Goal: Find specific page/section: Find specific page/section

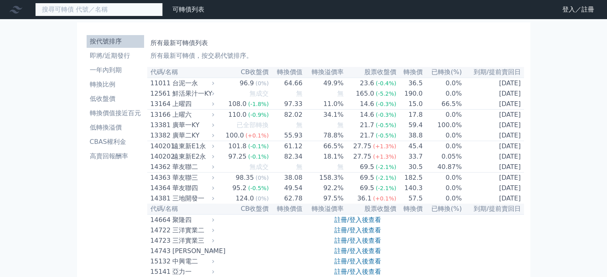
click at [96, 4] on input at bounding box center [99, 10] width 128 height 14
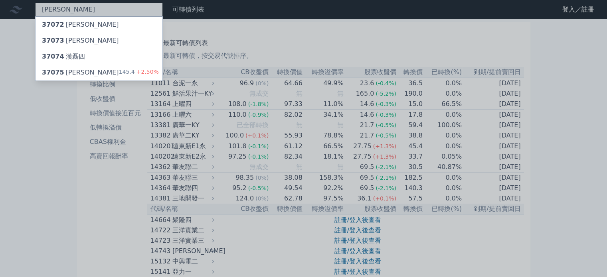
type input "[PERSON_NAME]"
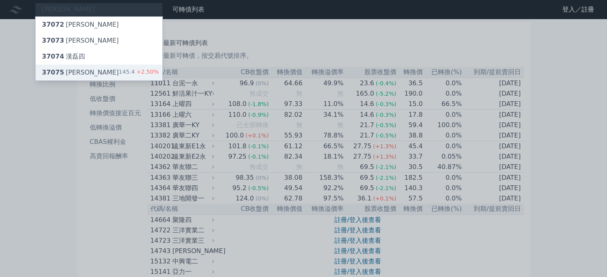
click at [68, 74] on div "37075 [PERSON_NAME]" at bounding box center [80, 73] width 77 height 10
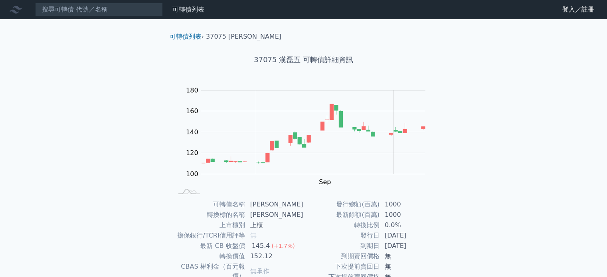
click at [549, 182] on div "可轉債列表 財務數據 可轉債列表 財務數據 登入／註冊 登入／註冊 可轉債列表 › 37075 漢磊五 37075 漢磊五 可轉債詳細資訊 Zoom Out …" at bounding box center [303, 189] width 607 height 379
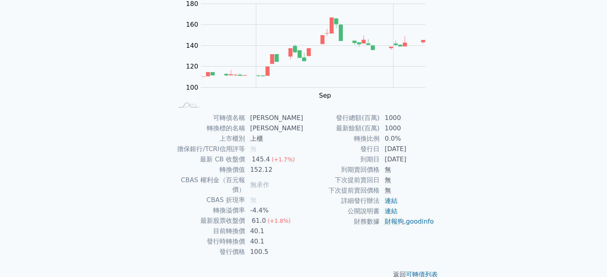
scroll to position [92, 0]
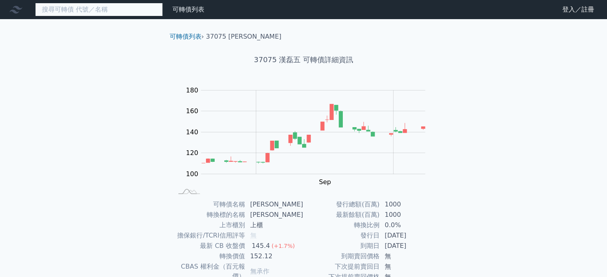
click at [135, 3] on input at bounding box center [99, 10] width 128 height 14
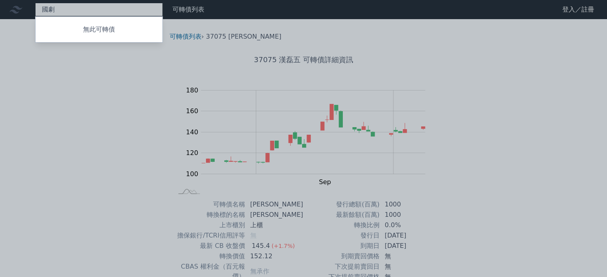
type input "國"
